Goal: Information Seeking & Learning: Learn about a topic

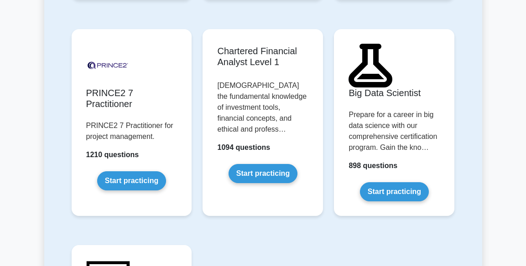
scroll to position [2360, 0]
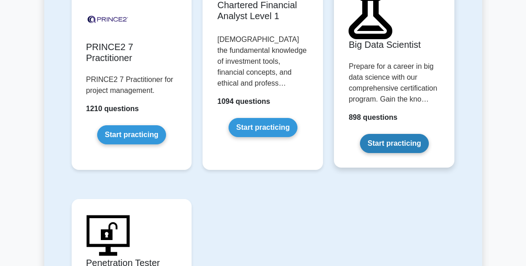
click at [396, 134] on link "Start practicing" at bounding box center [394, 143] width 69 height 19
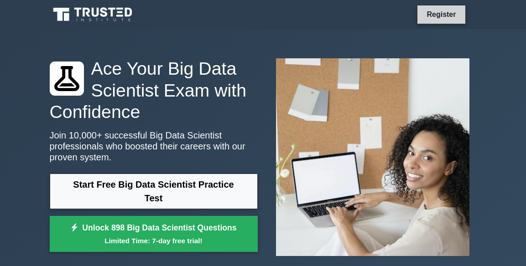
click at [431, 14] on link "Register" at bounding box center [441, 14] width 40 height 11
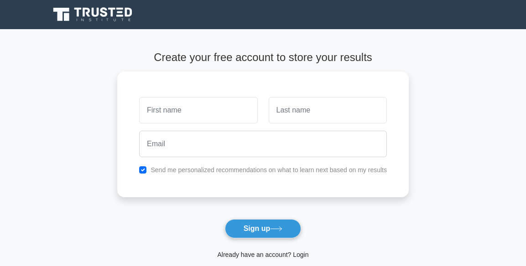
click at [280, 255] on link "Already have an account? Login" at bounding box center [262, 254] width 91 height 7
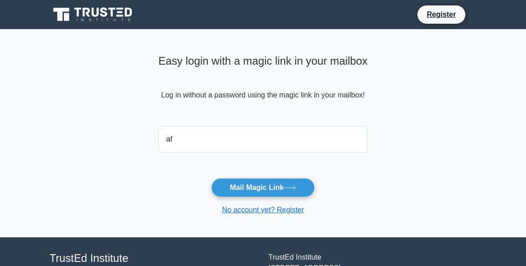
type input "afuishorfu@gmail.com"
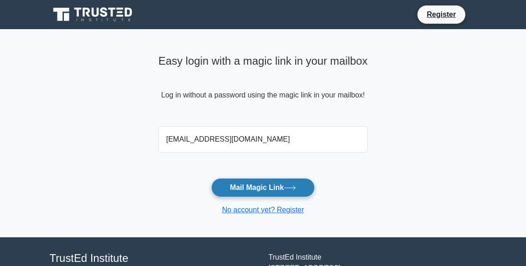
click at [245, 187] on button "Mail Magic Link" at bounding box center [263, 187] width 104 height 19
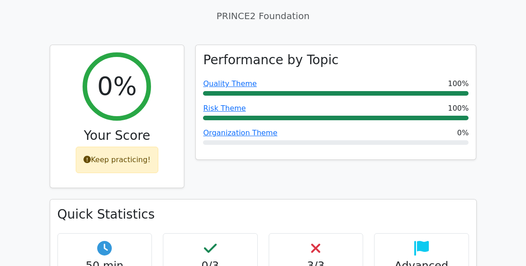
scroll to position [1415, 0]
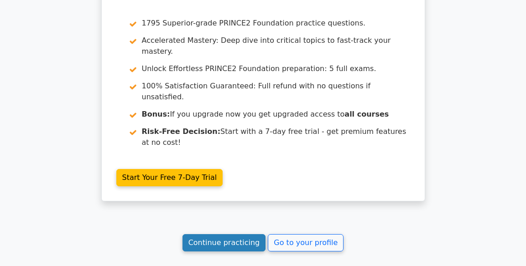
click at [213, 234] on link "Continue practicing" at bounding box center [223, 242] width 83 height 17
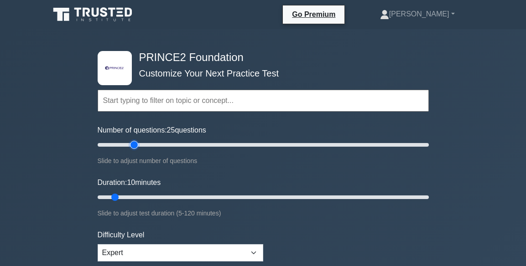
click at [136, 142] on input "Number of questions: 25 questions" at bounding box center [263, 145] width 331 height 11
type input "40"
click at [158, 142] on input "Number of questions: 40 questions" at bounding box center [263, 145] width 331 height 11
type input "45"
click at [219, 196] on input "Duration: 45 minutes" at bounding box center [263, 197] width 331 height 11
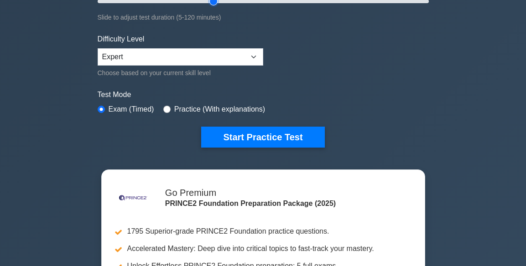
scroll to position [187, 0]
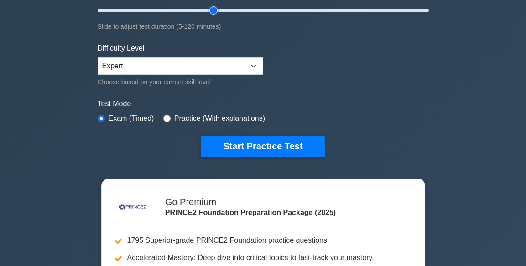
drag, startPoint x: 527, startPoint y: 23, endPoint x: 526, endPoint y: 41, distance: 18.3
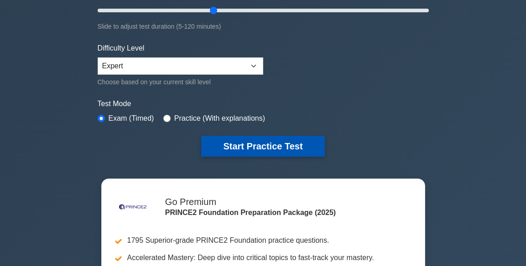
click at [258, 145] on button "Start Practice Test" at bounding box center [262, 146] width 123 height 21
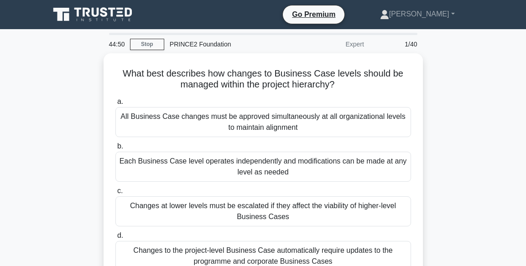
click at [83, 16] on icon at bounding box center [86, 12] width 7 height 9
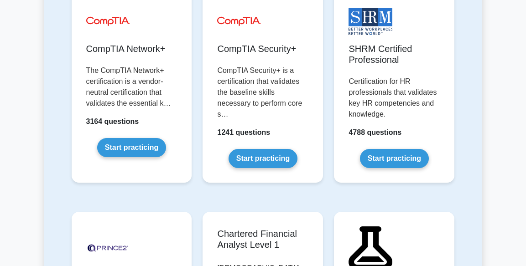
scroll to position [2360, 0]
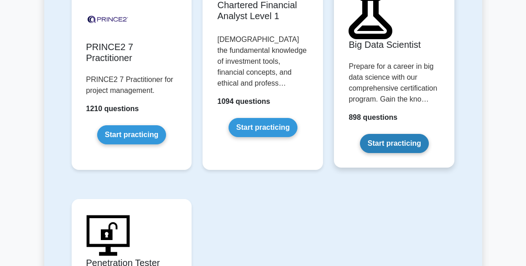
click at [399, 134] on link "Start practicing" at bounding box center [394, 143] width 69 height 19
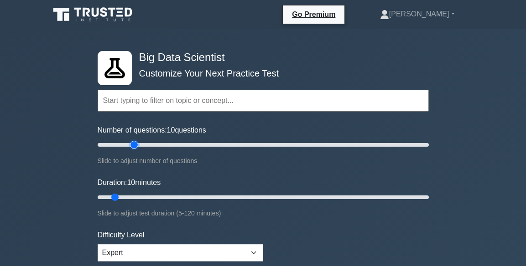
click at [136, 144] on input "Number of questions: 10 questions" at bounding box center [263, 145] width 331 height 11
type input "40"
click at [161, 144] on input "Number of questions: 25 questions" at bounding box center [263, 145] width 331 height 11
type input "45"
click at [220, 197] on input "Duration: 10 minutes" at bounding box center [263, 197] width 331 height 11
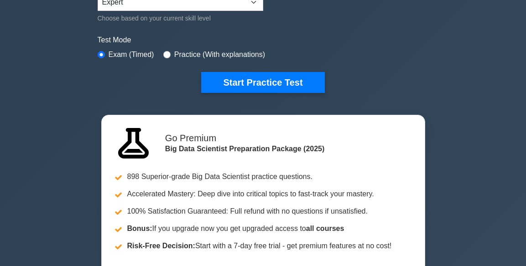
scroll to position [280, 0]
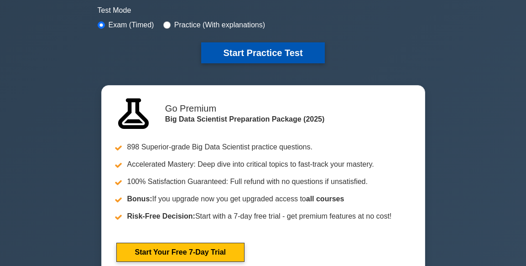
click at [242, 49] on button "Start Practice Test" at bounding box center [262, 52] width 123 height 21
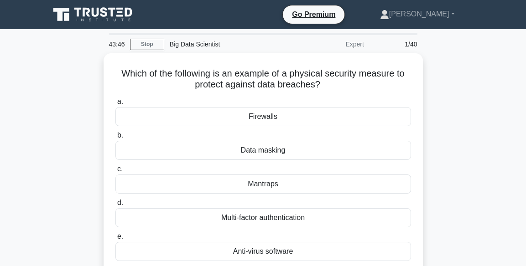
click at [62, 106] on div "Which of the following is an example of a physical security measure to protect …" at bounding box center [263, 185] width 438 height 265
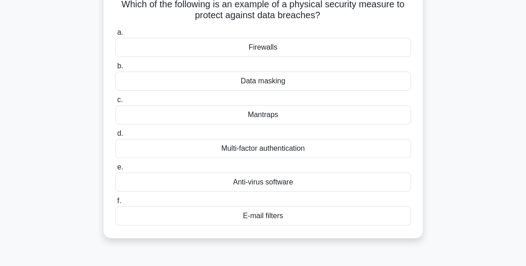
scroll to position [68, 0]
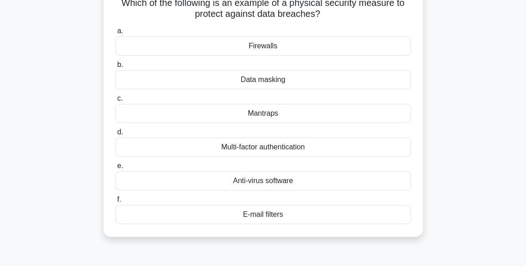
click at [285, 147] on div "Multi-factor authentication" at bounding box center [262, 147] width 295 height 19
click at [115, 135] on input "d. Multi-factor authentication" at bounding box center [115, 132] width 0 height 6
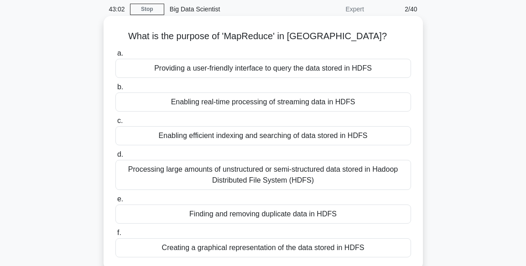
scroll to position [55, 0]
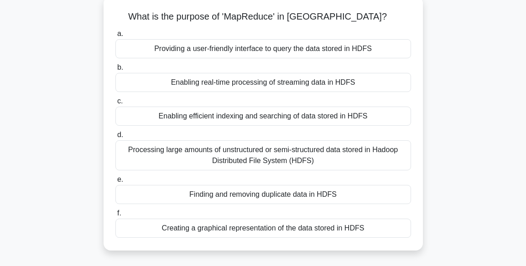
click at [279, 158] on div "Processing large amounts of unstructured or semi-structured data stored in Hado…" at bounding box center [262, 155] width 295 height 30
click at [115, 138] on input "d. Processing large amounts of unstructured or semi-structured data stored in H…" at bounding box center [115, 135] width 0 height 6
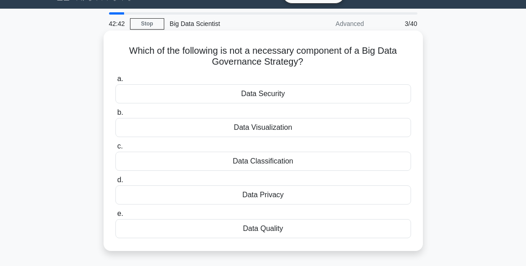
scroll to position [36, 0]
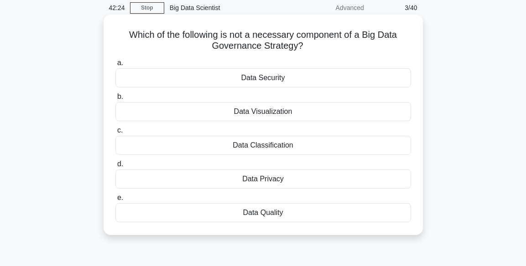
click at [273, 118] on div "Data Visualization" at bounding box center [262, 111] width 295 height 19
click at [115, 100] on input "b. Data Visualization" at bounding box center [115, 97] width 0 height 6
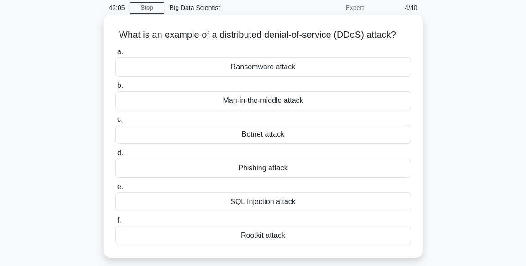
click at [286, 103] on div "Man-in-the-middle attack" at bounding box center [262, 100] width 295 height 19
click at [115, 89] on input "b. Man-in-the-middle attack" at bounding box center [115, 86] width 0 height 6
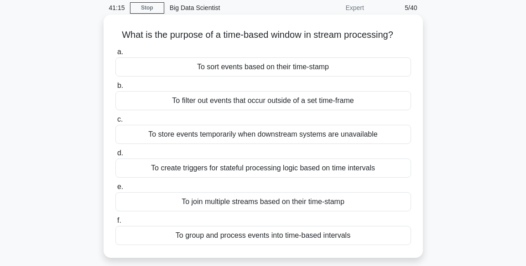
click at [282, 69] on div "To sort events based on their time-stamp" at bounding box center [262, 66] width 295 height 19
click at [115, 55] on input "a. To sort events based on their time-stamp" at bounding box center [115, 52] width 0 height 6
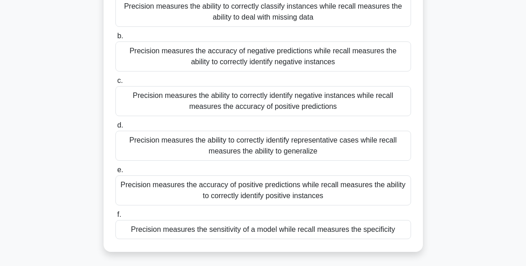
scroll to position [109, 0]
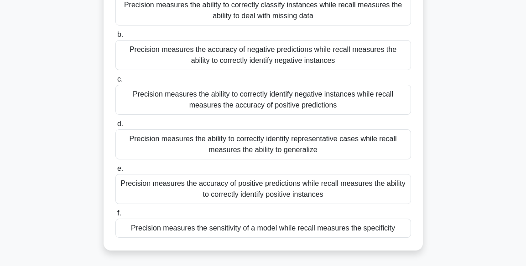
click at [341, 191] on div "Precision measures the accuracy of positive predictions while recall measures t…" at bounding box center [262, 189] width 295 height 30
click at [115, 172] on input "e. Precision measures the accuracy of positive predictions while recall measure…" at bounding box center [115, 169] width 0 height 6
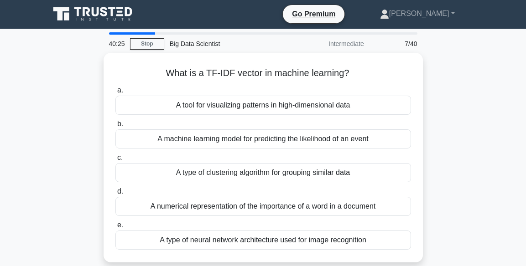
scroll to position [0, 0]
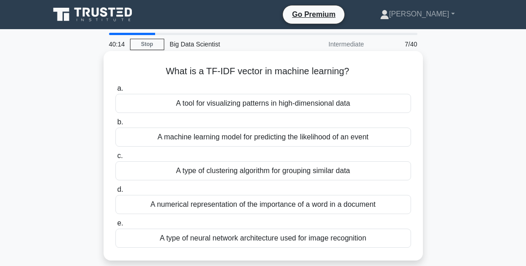
click at [259, 243] on div "A type of neural network architecture used for image recognition" at bounding box center [262, 238] width 295 height 19
click at [115, 227] on input "e. A type of neural network architecture used for image recognition" at bounding box center [115, 224] width 0 height 6
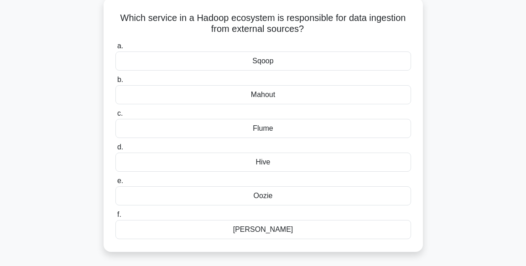
scroll to position [55, 0]
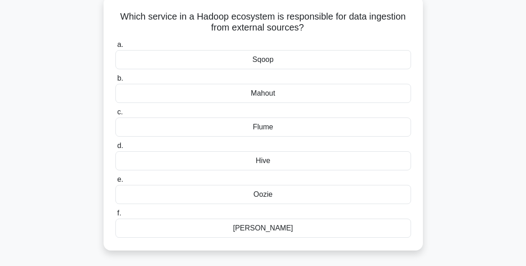
click at [262, 162] on div "Hive" at bounding box center [262, 160] width 295 height 19
click at [115, 149] on input "d. Hive" at bounding box center [115, 146] width 0 height 6
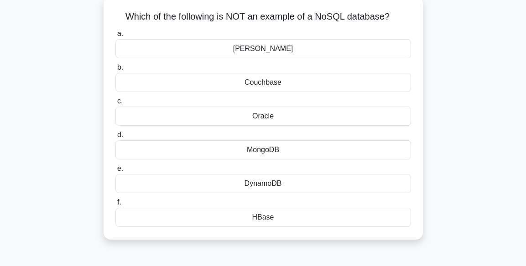
click at [247, 150] on div "MongoDB" at bounding box center [262, 149] width 295 height 19
click at [115, 138] on input "d. MongoDB" at bounding box center [115, 135] width 0 height 6
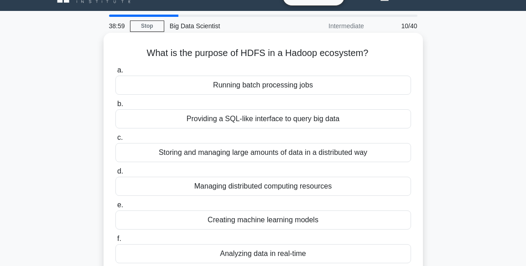
scroll to position [36, 0]
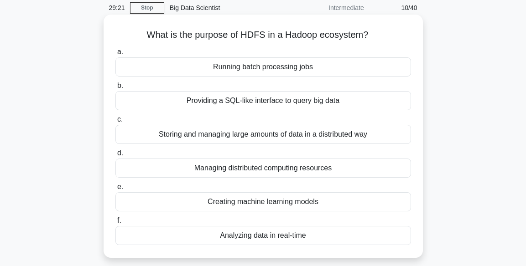
click at [274, 168] on div "Managing distributed computing resources" at bounding box center [262, 168] width 295 height 19
click at [115, 156] on input "d. Managing distributed computing resources" at bounding box center [115, 153] width 0 height 6
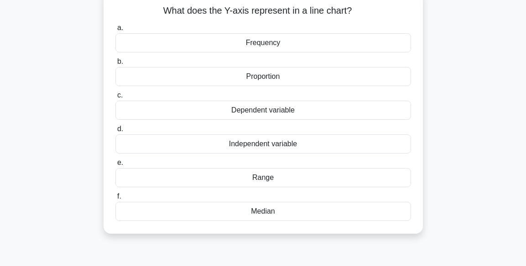
scroll to position [62, 0]
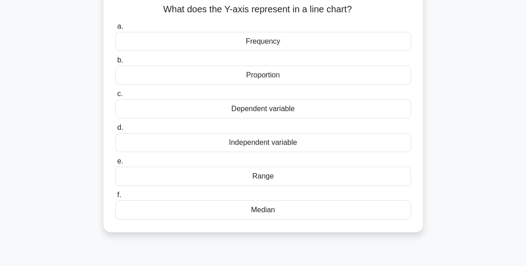
click at [304, 37] on div "Frequency" at bounding box center [262, 41] width 295 height 19
click at [115, 30] on input "a. Frequency" at bounding box center [115, 27] width 0 height 6
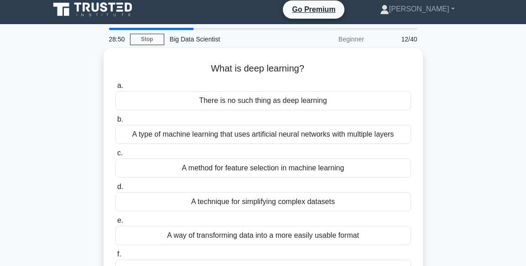
scroll to position [0, 0]
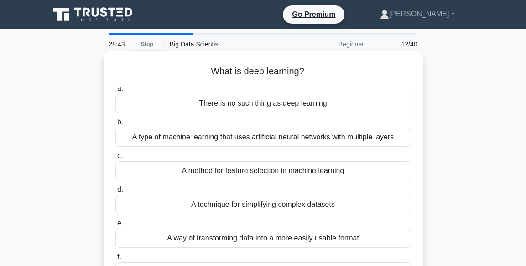
click at [299, 142] on div "A type of machine learning that uses artificial neural networks with multiple l…" at bounding box center [262, 137] width 295 height 19
click at [115, 125] on input "b. A type of machine learning that uses artificial neural networks with multipl…" at bounding box center [115, 122] width 0 height 6
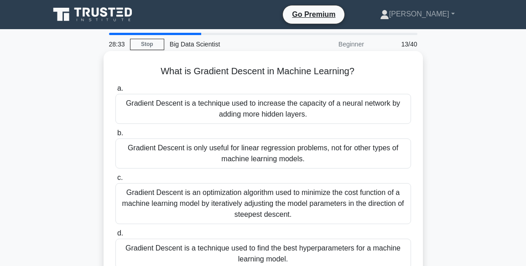
click at [298, 149] on div "Gradient Descent is only useful for linear regression problems, not for other t…" at bounding box center [262, 154] width 295 height 30
click at [115, 136] on input "b. Gradient Descent is only useful for linear regression problems, not for othe…" at bounding box center [115, 133] width 0 height 6
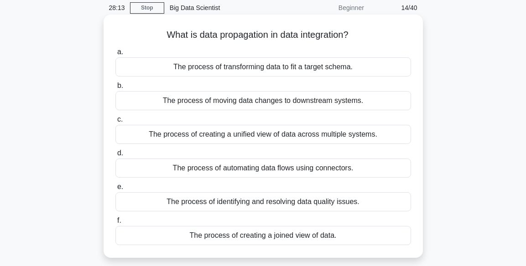
scroll to position [55, 0]
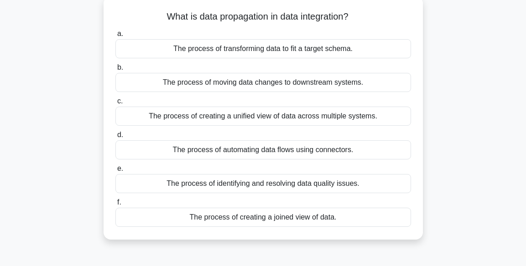
click at [304, 50] on div "The process of transforming data to fit a target schema." at bounding box center [262, 48] width 295 height 19
click at [115, 37] on input "a. The process of transforming data to fit a target schema." at bounding box center [115, 34] width 0 height 6
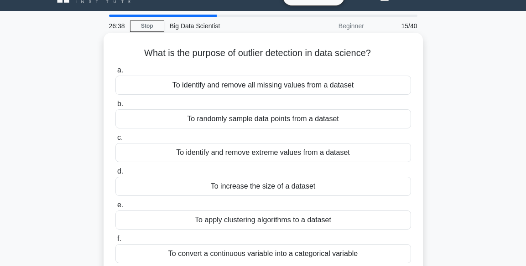
scroll to position [36, 0]
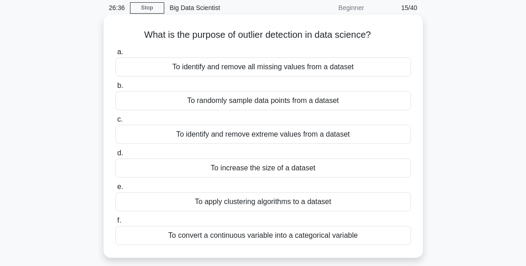
click at [313, 71] on div "To identify and remove all missing values from a dataset" at bounding box center [262, 66] width 295 height 19
click at [115, 55] on input "a. To identify and remove all missing values from a dataset" at bounding box center [115, 52] width 0 height 6
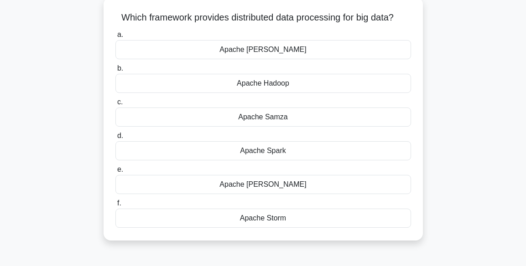
scroll to position [55, 0]
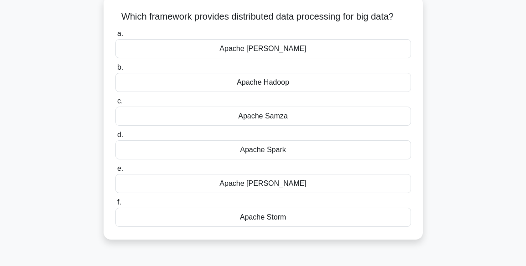
click at [250, 80] on div "Apache Hadoop" at bounding box center [262, 82] width 295 height 19
click at [115, 71] on input "b. Apache Hadoop" at bounding box center [115, 68] width 0 height 6
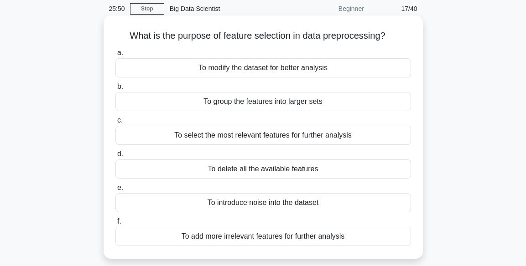
scroll to position [36, 0]
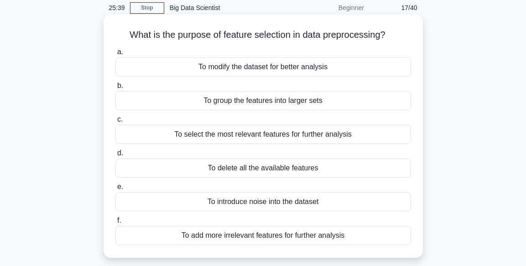
click at [182, 134] on div "To select the most relevant features for further analysis" at bounding box center [262, 134] width 295 height 19
click at [115, 123] on input "c. To select the most relevant features for further analysis" at bounding box center [115, 120] width 0 height 6
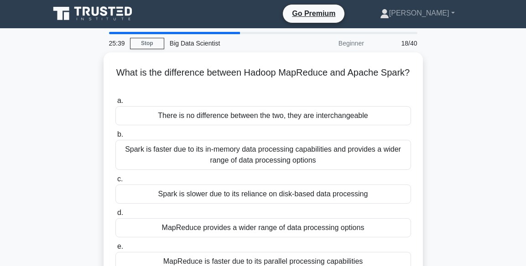
scroll to position [0, 0]
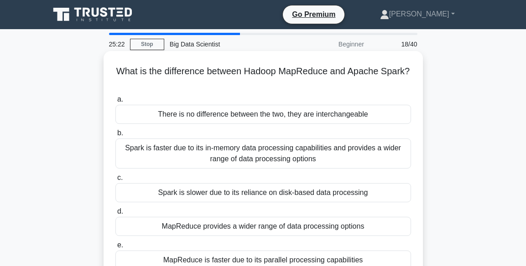
click at [234, 229] on div "MapReduce provides a wider range of data processing options" at bounding box center [262, 226] width 295 height 19
click at [115, 215] on input "d. MapReduce provides a wider range of data processing options" at bounding box center [115, 212] width 0 height 6
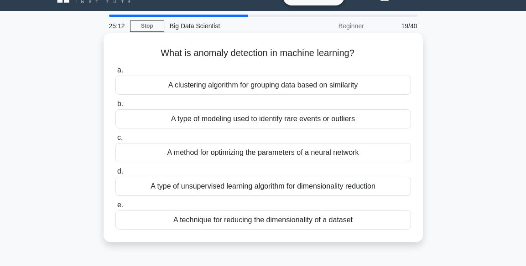
scroll to position [36, 0]
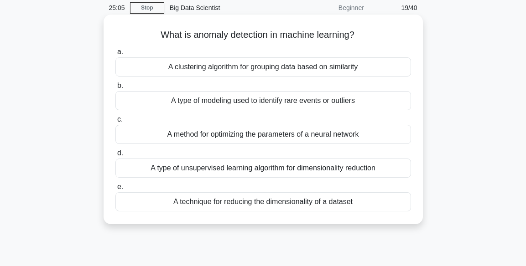
click at [220, 102] on div "A type of modeling used to identify rare events or outliers" at bounding box center [262, 100] width 295 height 19
click at [115, 89] on input "b. A type of modeling used to identify rare events or outliers" at bounding box center [115, 86] width 0 height 6
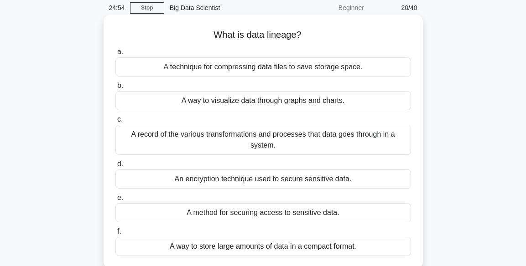
scroll to position [55, 0]
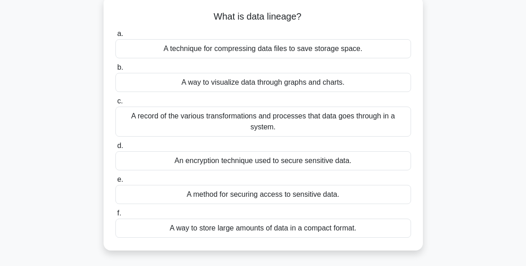
click at [263, 127] on div "A record of the various transformations and processes that data goes through in…" at bounding box center [262, 122] width 295 height 30
click at [115, 104] on input "c. A record of the various transformations and processes that data goes through…" at bounding box center [115, 101] width 0 height 6
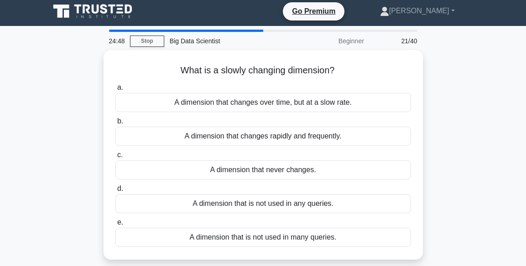
scroll to position [0, 0]
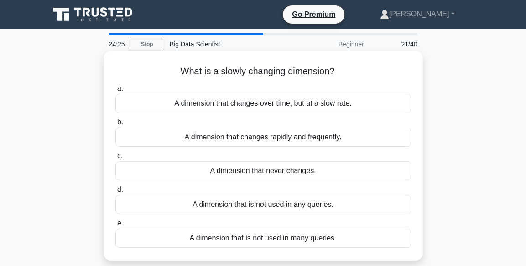
click at [269, 108] on div "A dimension that changes over time, but at a slow rate." at bounding box center [262, 103] width 295 height 19
click at [115, 92] on input "a. A dimension that changes over time, but at a slow rate." at bounding box center [115, 89] width 0 height 6
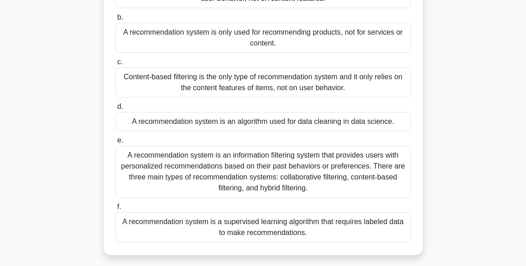
scroll to position [128, 0]
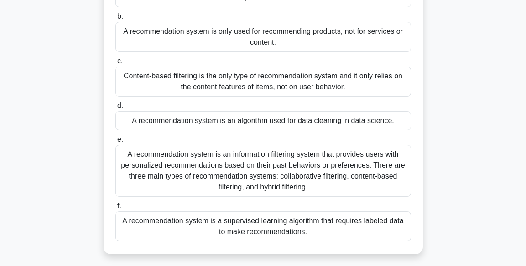
click at [238, 170] on div "A recommendation system is an information filtering system that provides users …" at bounding box center [262, 171] width 295 height 52
click at [115, 143] on input "e. A recommendation system is an information filtering system that provides use…" at bounding box center [115, 140] width 0 height 6
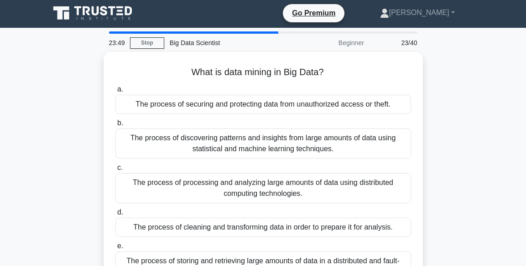
scroll to position [0, 0]
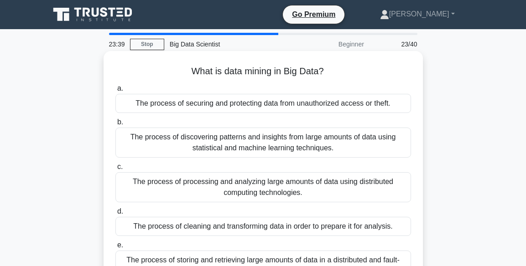
click at [357, 103] on div "The process of securing and protecting data from unauthorized access or theft." at bounding box center [262, 103] width 295 height 19
click at [115, 92] on input "a. The process of securing and protecting data from unauthorized access or thef…" at bounding box center [115, 89] width 0 height 6
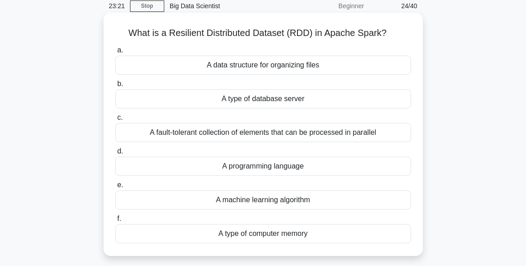
scroll to position [36, 0]
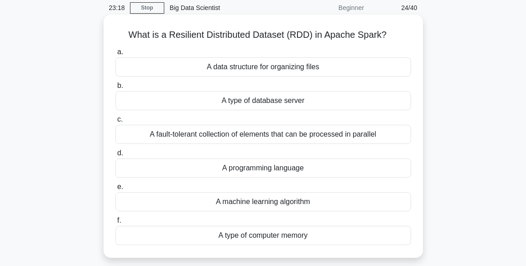
click at [234, 62] on div "A data structure for organizing files" at bounding box center [262, 66] width 295 height 19
click at [115, 55] on input "a. A data structure for organizing files" at bounding box center [115, 52] width 0 height 6
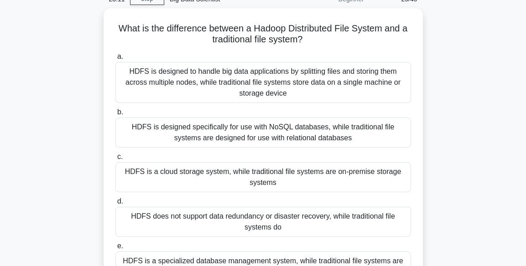
scroll to position [91, 0]
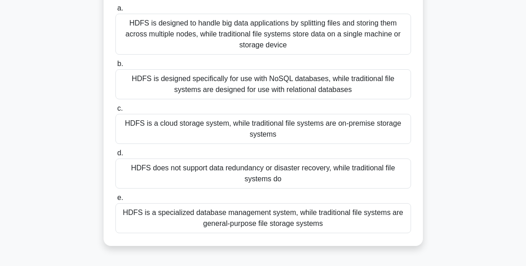
click at [223, 127] on div "HDFS is a cloud storage system, while traditional file systems are on-premise s…" at bounding box center [262, 129] width 295 height 30
click at [115, 112] on input "c. HDFS is a cloud storage system, while traditional file systems are on-premis…" at bounding box center [115, 109] width 0 height 6
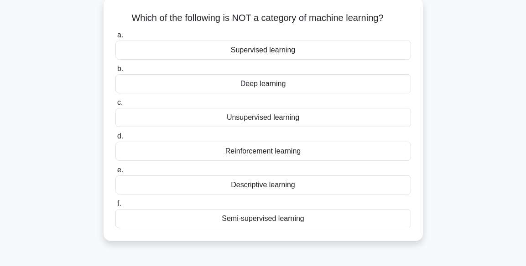
scroll to position [55, 0]
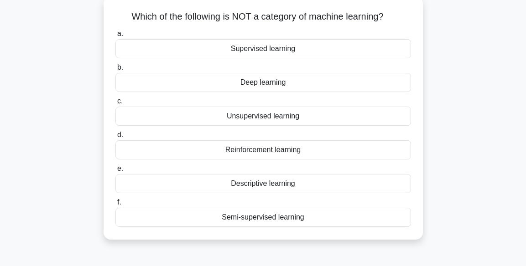
click at [228, 223] on div "Semi-supervised learning" at bounding box center [262, 217] width 295 height 19
click at [115, 206] on input "f. Semi-supervised learning" at bounding box center [115, 203] width 0 height 6
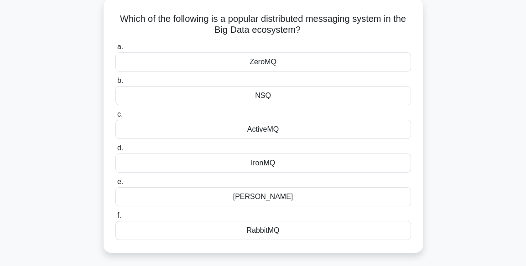
scroll to position [73, 0]
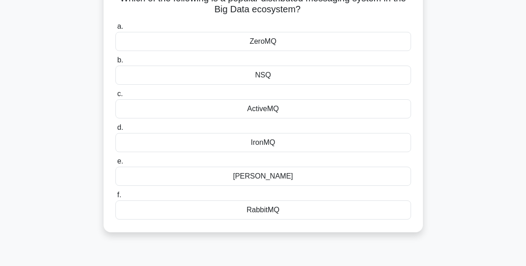
click at [265, 114] on div "ActiveMQ" at bounding box center [262, 108] width 295 height 19
click at [115, 97] on input "c. ActiveMQ" at bounding box center [115, 94] width 0 height 6
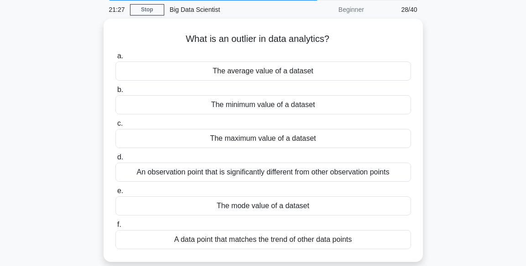
scroll to position [36, 0]
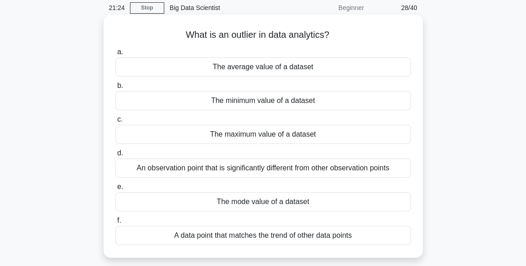
click at [241, 170] on div "An observation point that is significantly different from other observation poi…" at bounding box center [262, 168] width 295 height 19
click at [115, 156] on input "d. An observation point that is significantly different from other observation …" at bounding box center [115, 153] width 0 height 6
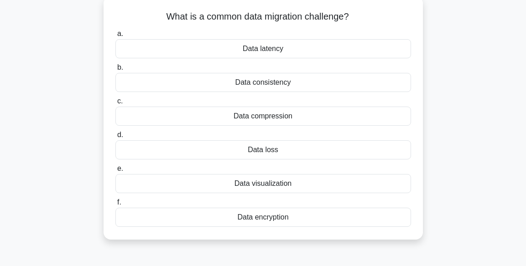
scroll to position [73, 0]
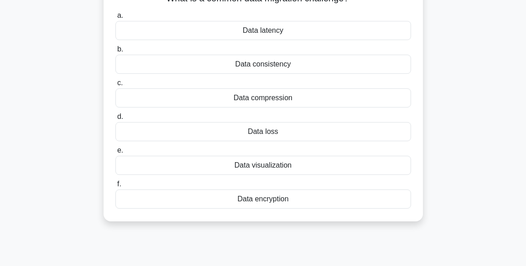
click at [306, 202] on div "Data encryption" at bounding box center [262, 199] width 295 height 19
click at [115, 187] on input "f. Data encryption" at bounding box center [115, 184] width 0 height 6
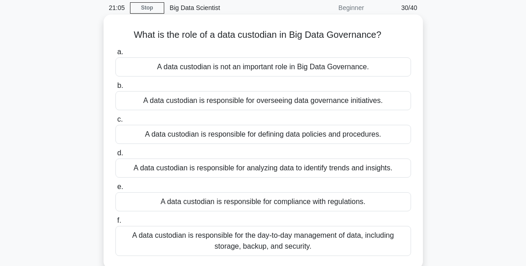
scroll to position [55, 0]
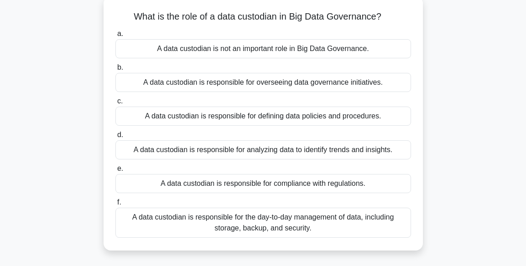
click at [231, 84] on div "A data custodian is responsible for overseeing data governance initiatives." at bounding box center [262, 82] width 295 height 19
click at [115, 71] on input "b. A data custodian is responsible for overseeing data governance initiatives." at bounding box center [115, 68] width 0 height 6
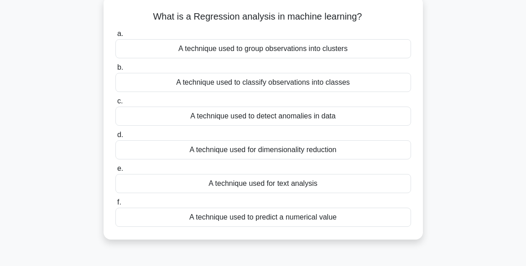
click at [256, 85] on div "A technique used to classify observations into classes" at bounding box center [262, 82] width 295 height 19
click at [115, 71] on input "b. A technique used to classify observations into classes" at bounding box center [115, 68] width 0 height 6
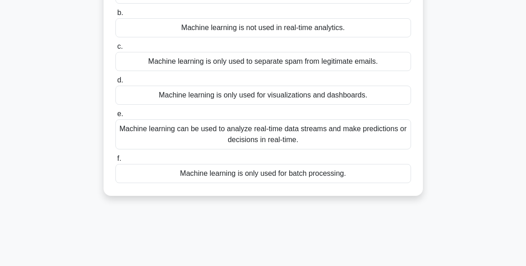
scroll to position [128, 0]
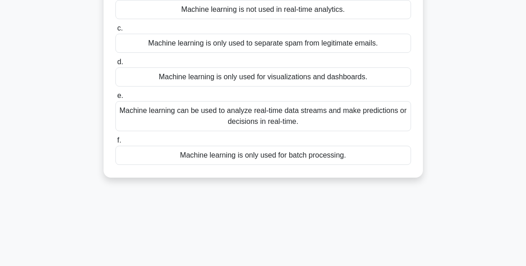
click at [282, 119] on div "Machine learning can be used to analyze real-time data streams and make predict…" at bounding box center [262, 116] width 295 height 30
click at [115, 99] on input "e. Machine learning can be used to analyze real-time data streams and make pred…" at bounding box center [115, 96] width 0 height 6
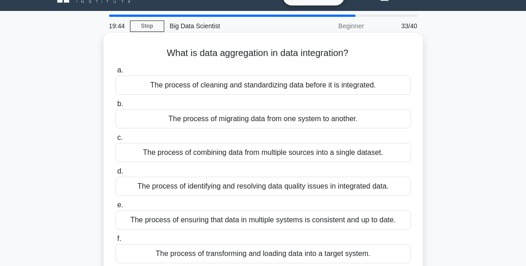
scroll to position [36, 0]
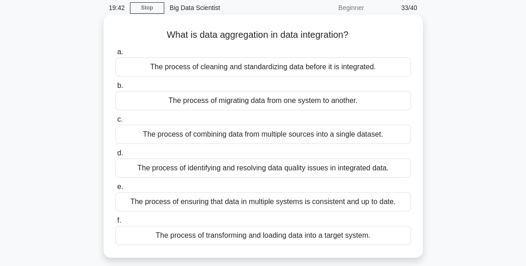
click at [192, 135] on div "The process of combining data from multiple sources into a single dataset." at bounding box center [262, 134] width 295 height 19
click at [115, 123] on input "c. The process of combining data from multiple sources into a single dataset." at bounding box center [115, 120] width 0 height 6
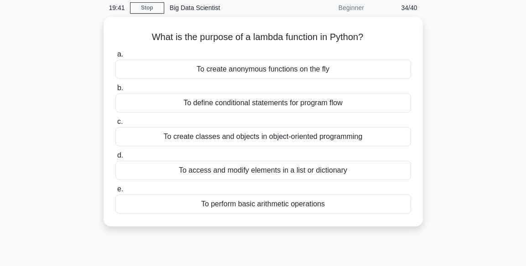
scroll to position [0, 0]
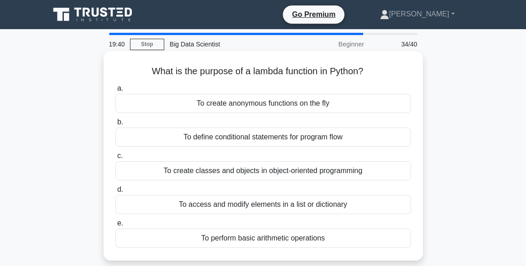
click at [247, 109] on div "To create anonymous functions on the fly" at bounding box center [262, 103] width 295 height 19
click at [115, 92] on input "a. To create anonymous functions on the fly" at bounding box center [115, 89] width 0 height 6
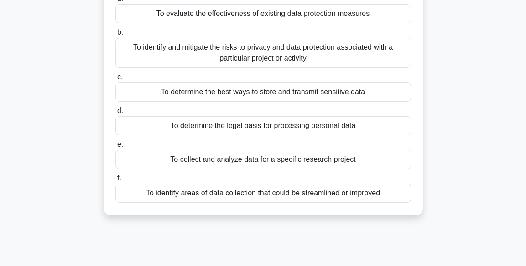
scroll to position [91, 0]
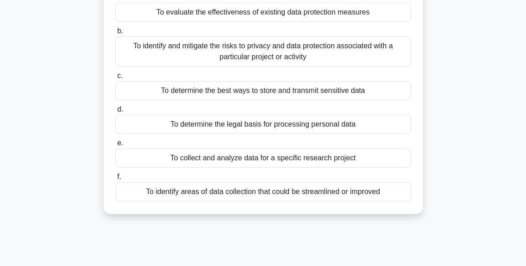
click at [264, 49] on div "To identify and mitigate the risks to privacy and data protection associated wi…" at bounding box center [262, 51] width 295 height 30
click at [115, 34] on input "b. To identify and mitigate the risks to privacy and data protection associated…" at bounding box center [115, 31] width 0 height 6
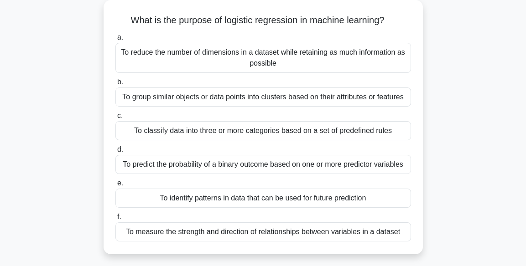
scroll to position [55, 0]
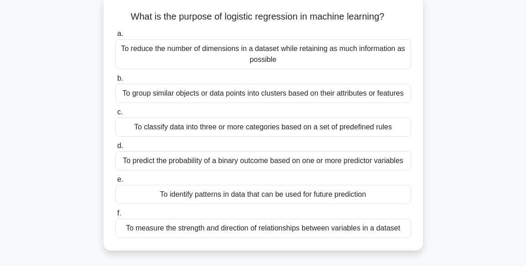
click at [270, 194] on div "To identify patterns in data that can be used for future prediction" at bounding box center [262, 194] width 295 height 19
click at [115, 183] on input "e. To identify patterns in data that can be used for future prediction" at bounding box center [115, 180] width 0 height 6
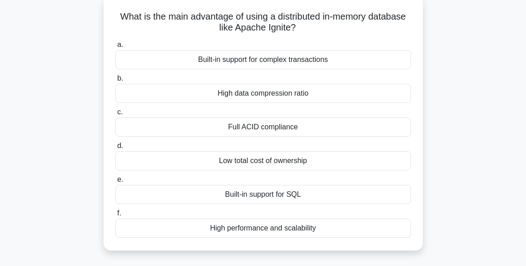
click at [249, 100] on div "High data compression ratio" at bounding box center [262, 93] width 295 height 19
click at [115, 82] on input "b. High data compression ratio" at bounding box center [115, 79] width 0 height 6
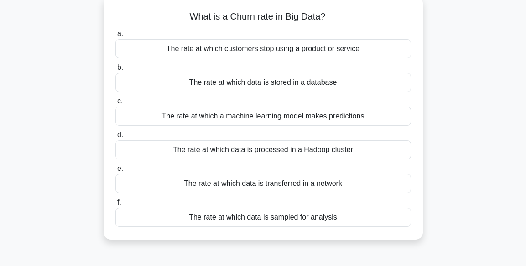
click at [265, 119] on div "The rate at which a machine learning model makes predictions" at bounding box center [262, 116] width 295 height 19
click at [115, 104] on input "c. The rate at which a machine learning model makes predictions" at bounding box center [115, 101] width 0 height 6
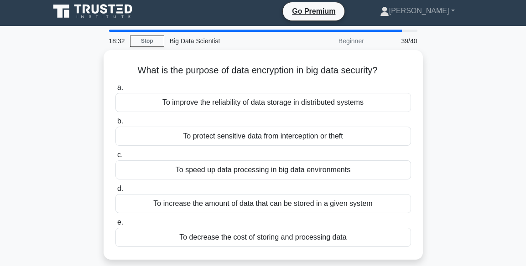
scroll to position [0, 0]
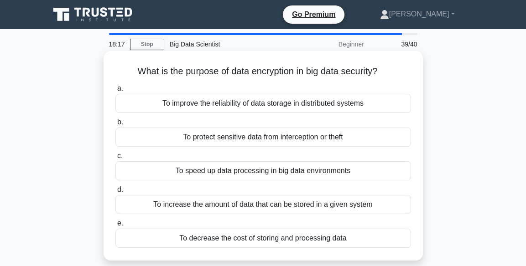
click at [249, 128] on label "b. To protect sensitive data from interception or theft" at bounding box center [262, 132] width 295 height 30
click at [115, 125] on input "b. To protect sensitive data from interception or theft" at bounding box center [115, 122] width 0 height 6
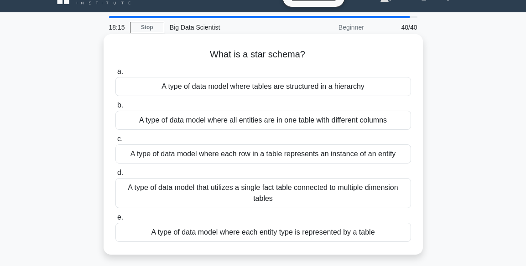
scroll to position [18, 0]
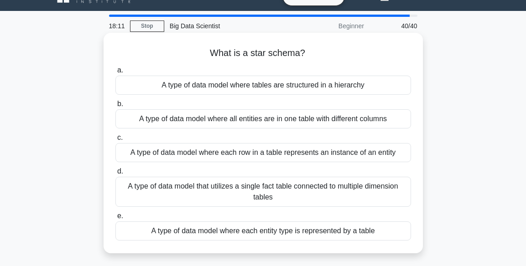
click at [202, 153] on div "A type of data model where each row in a table represents an instance of an ent…" at bounding box center [262, 152] width 295 height 19
click at [115, 141] on input "c. A type of data model where each row in a table represents an instance of an …" at bounding box center [115, 138] width 0 height 6
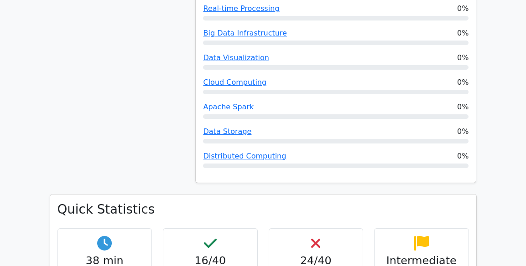
scroll to position [675, 0]
